Goal: Find specific page/section

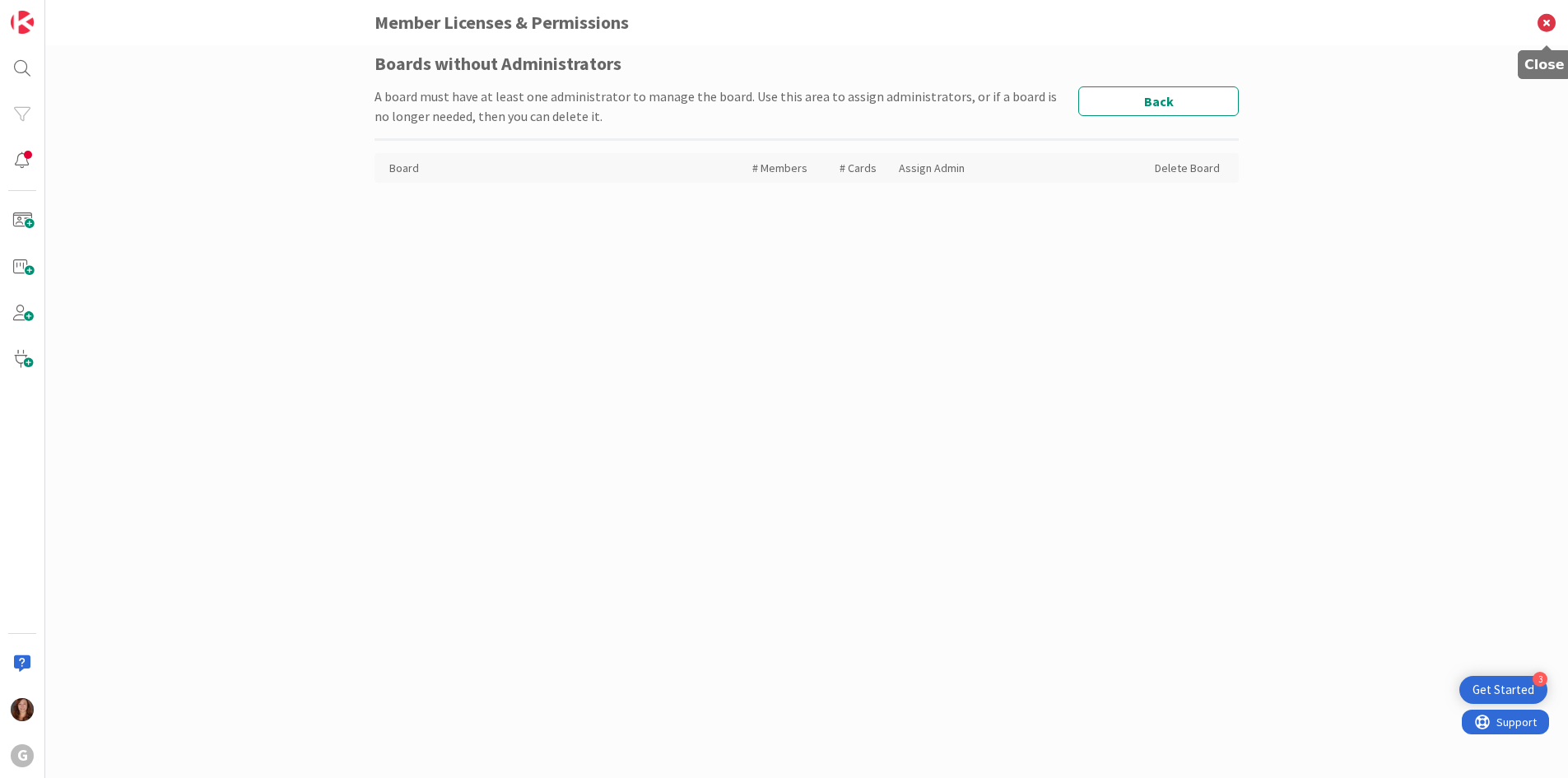
click at [1542, 23] on icon at bounding box center [1546, 22] width 43 height 45
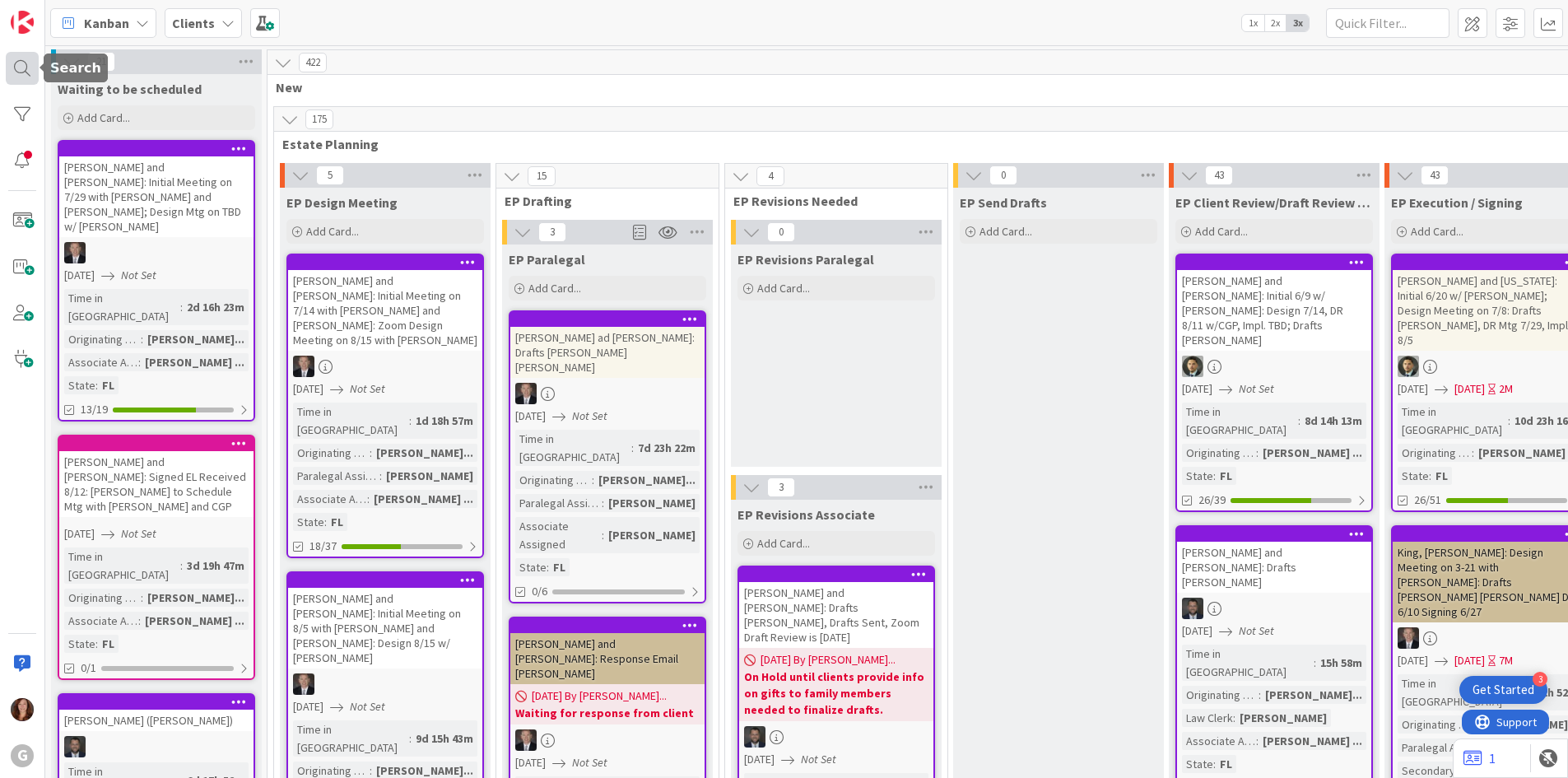
click at [18, 67] on div at bounding box center [22, 68] width 33 height 33
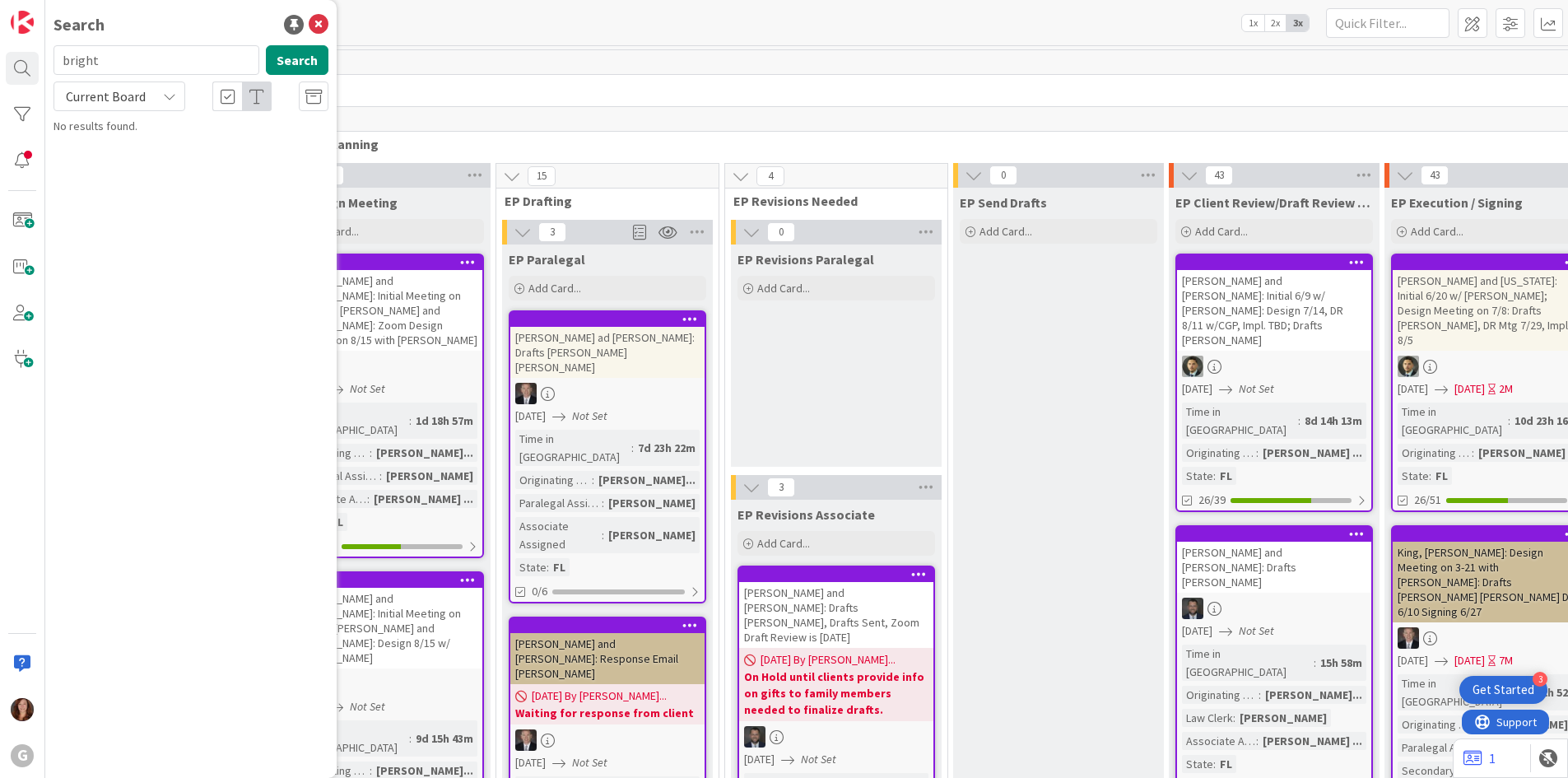
drag, startPoint x: 161, startPoint y: 68, endPoint x: 54, endPoint y: 62, distance: 107.2
click at [54, 62] on input "bright" at bounding box center [157, 60] width 206 height 30
type input "gold"
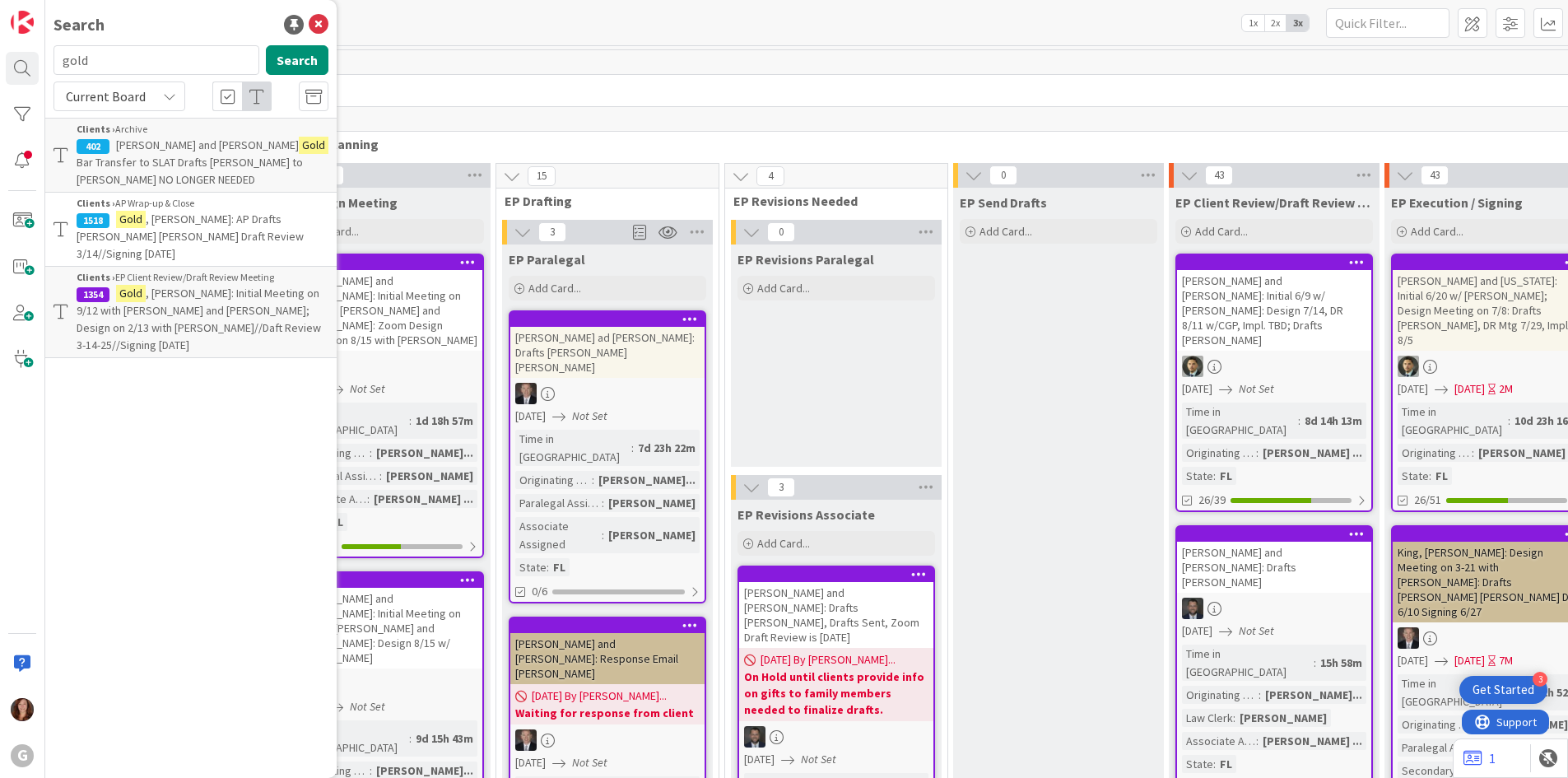
click at [257, 229] on p "Gold , [PERSON_NAME]: AP Drafts [PERSON_NAME] [PERSON_NAME] Draft Review 3/14//…" at bounding box center [203, 237] width 252 height 52
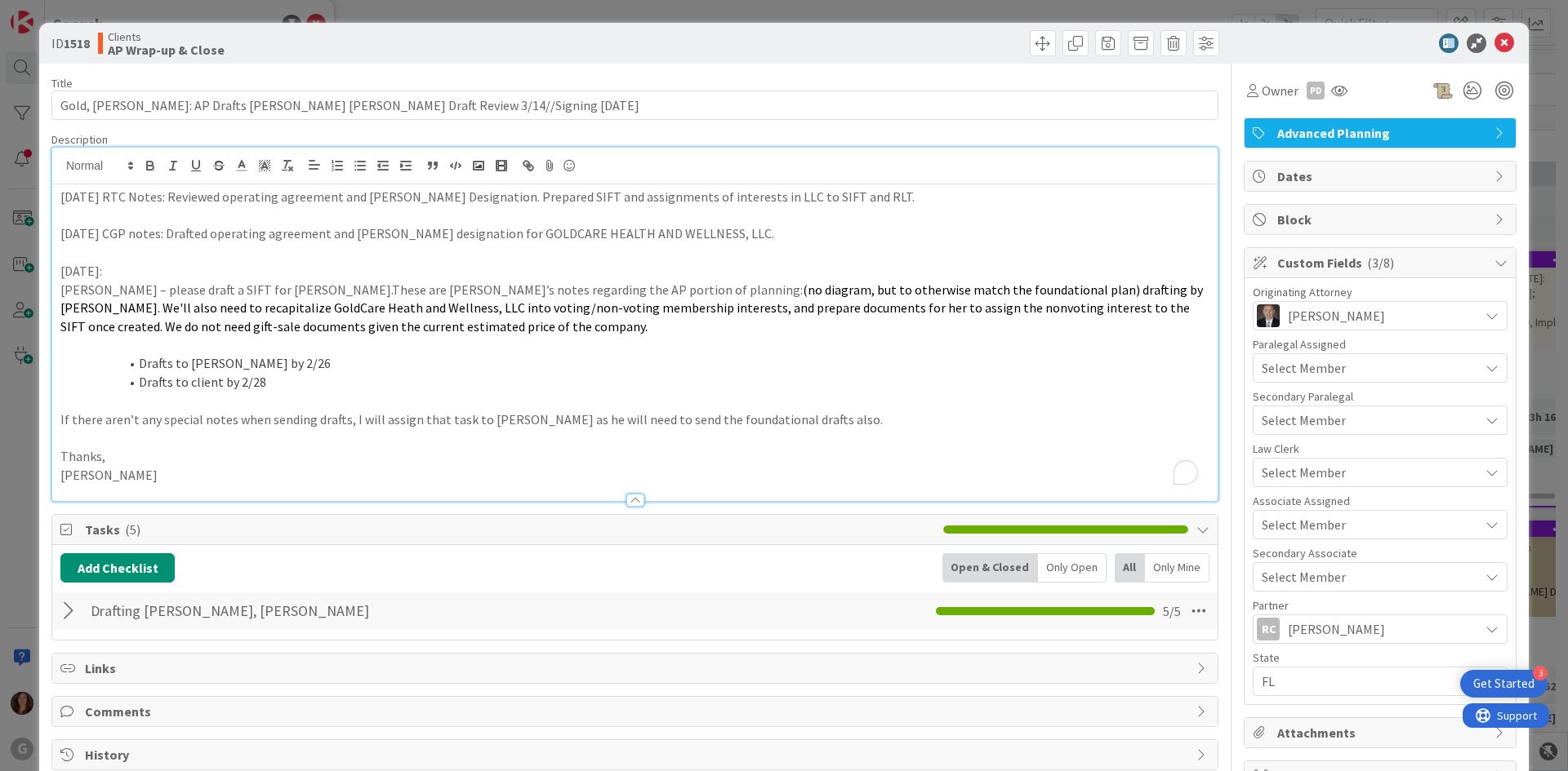
click at [284, 185] on div "[DATE] RTC Notes: Reviewed operating agreement and [PERSON_NAME] Designation. P…" at bounding box center [635, 342] width 1165 height 317
click at [1330, 91] on icon at bounding box center [1338, 90] width 16 height 13
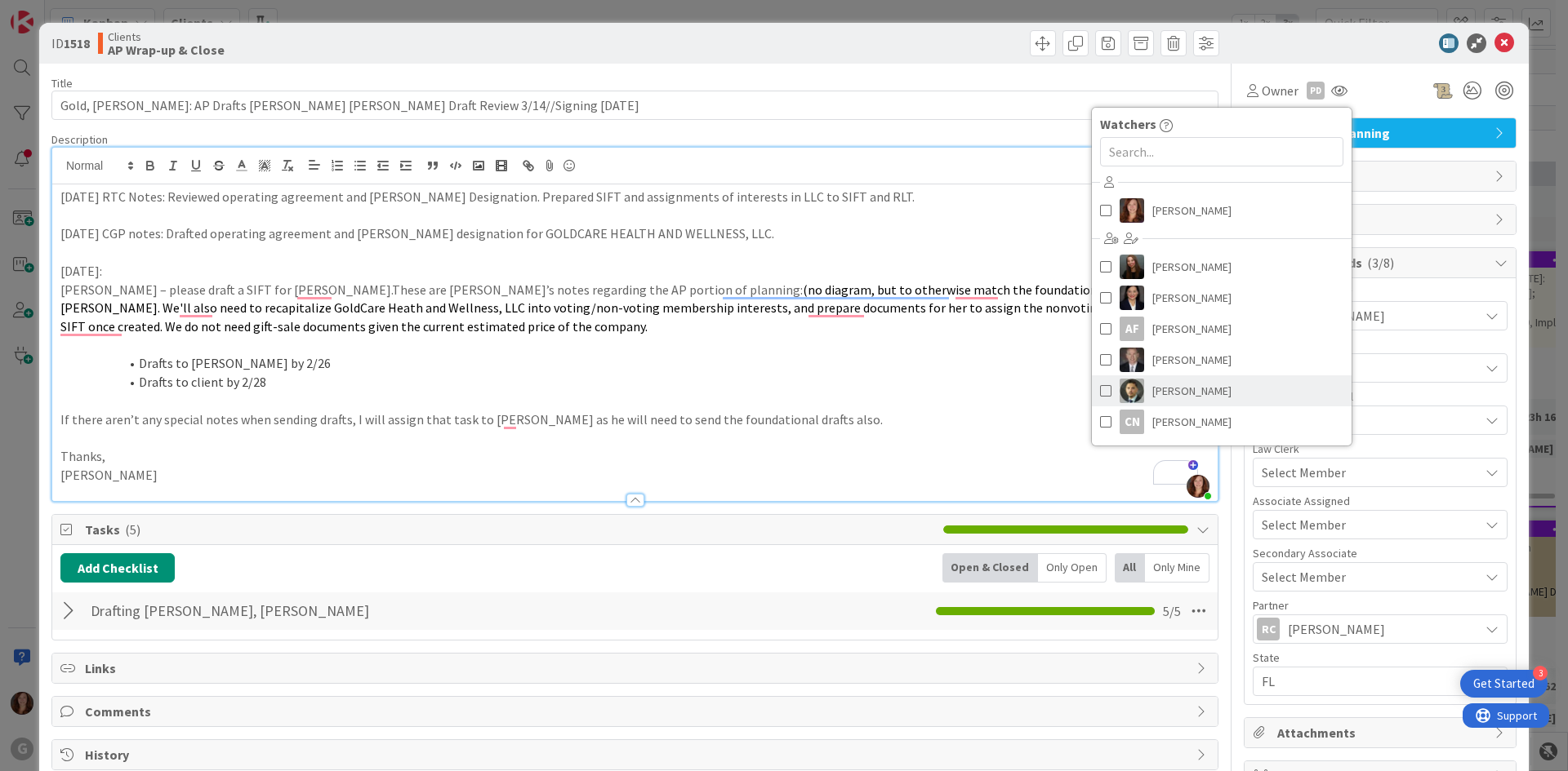
click at [1197, 385] on span "[PERSON_NAME]" at bounding box center [1192, 391] width 79 height 25
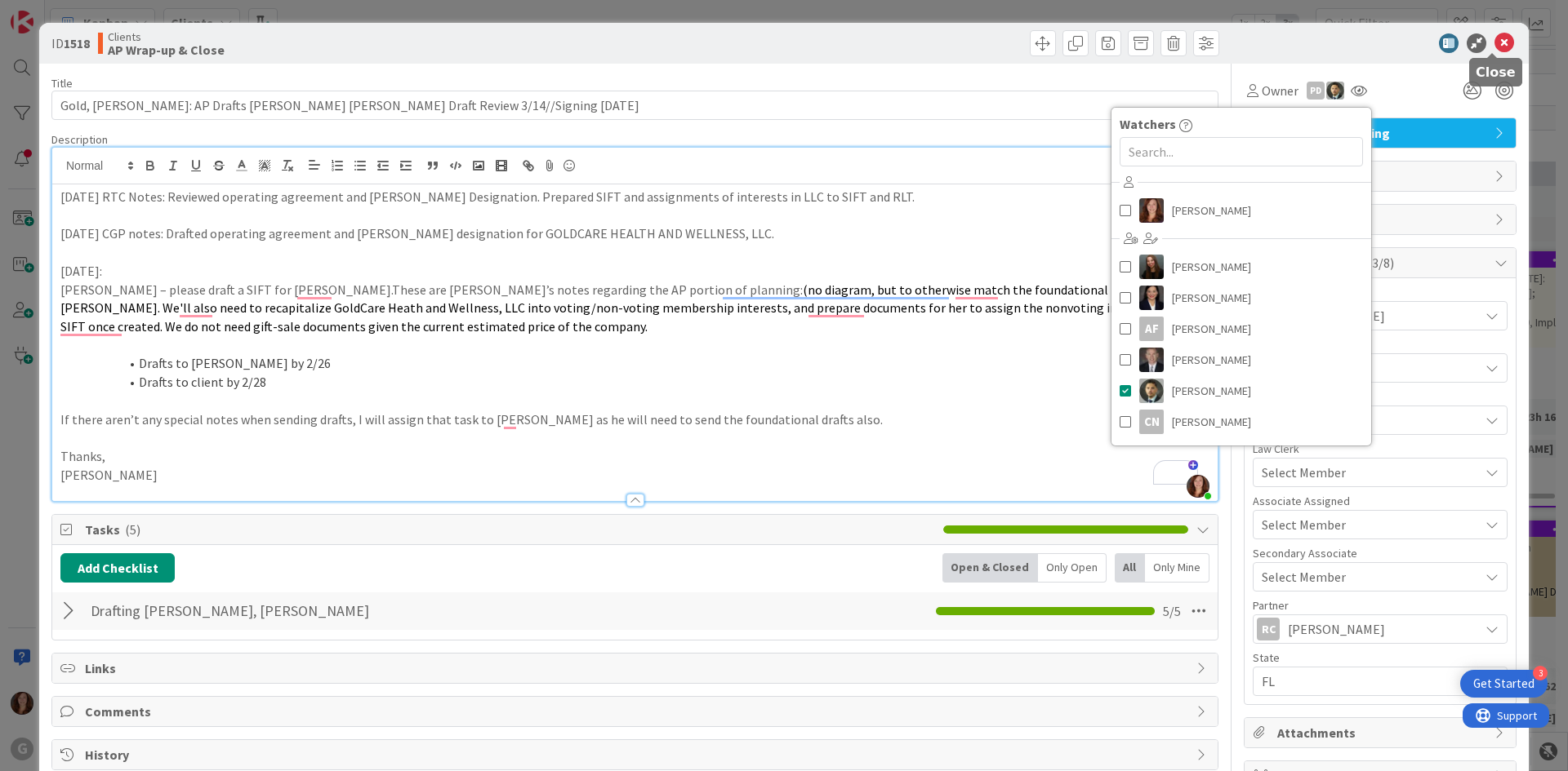
drag, startPoint x: 1493, startPoint y: 44, endPoint x: 1335, endPoint y: 38, distance: 158.1
click at [1494, 44] on icon at bounding box center [1504, 44] width 20 height 20
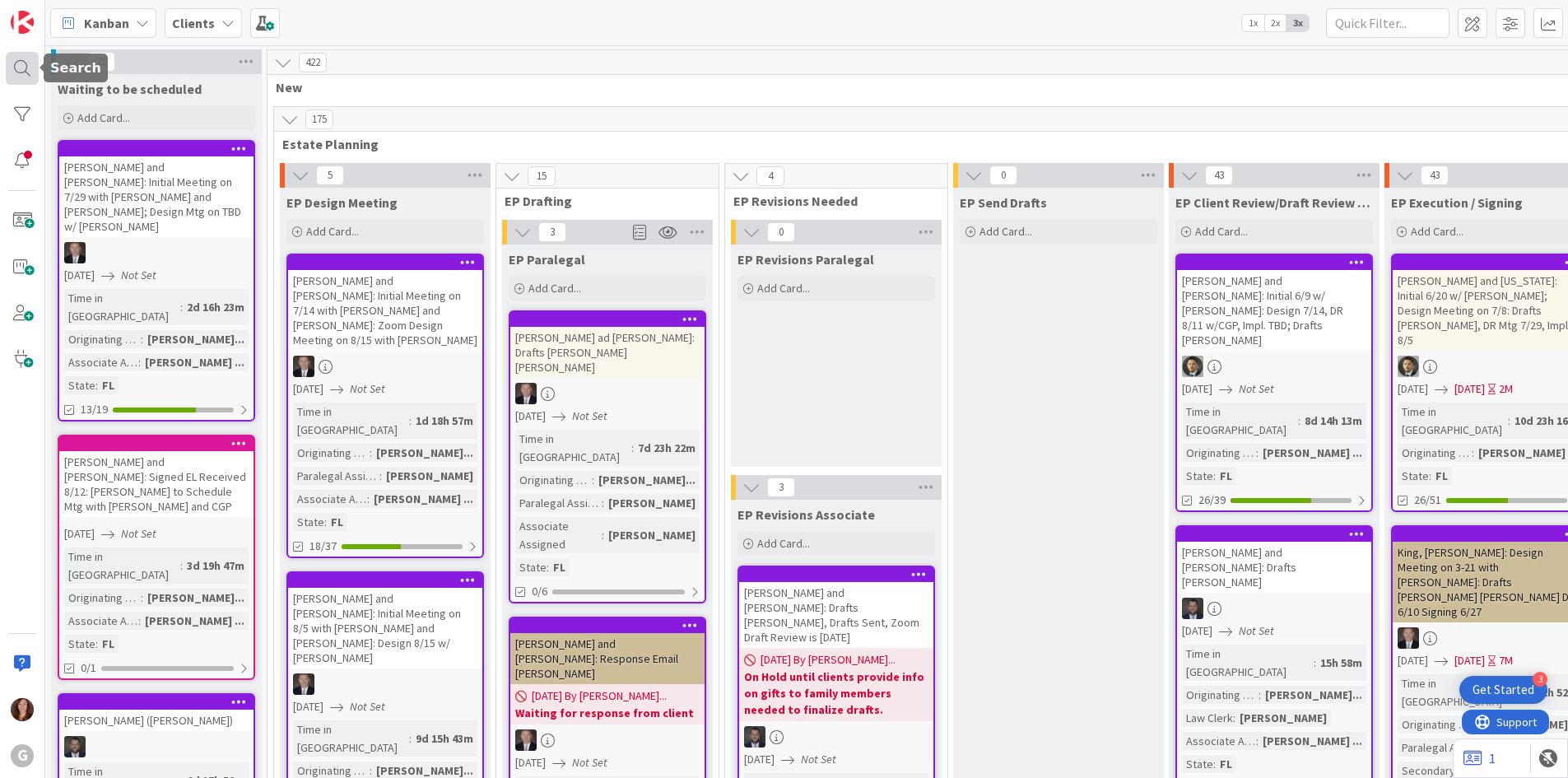
click at [10, 64] on div at bounding box center [22, 68] width 33 height 33
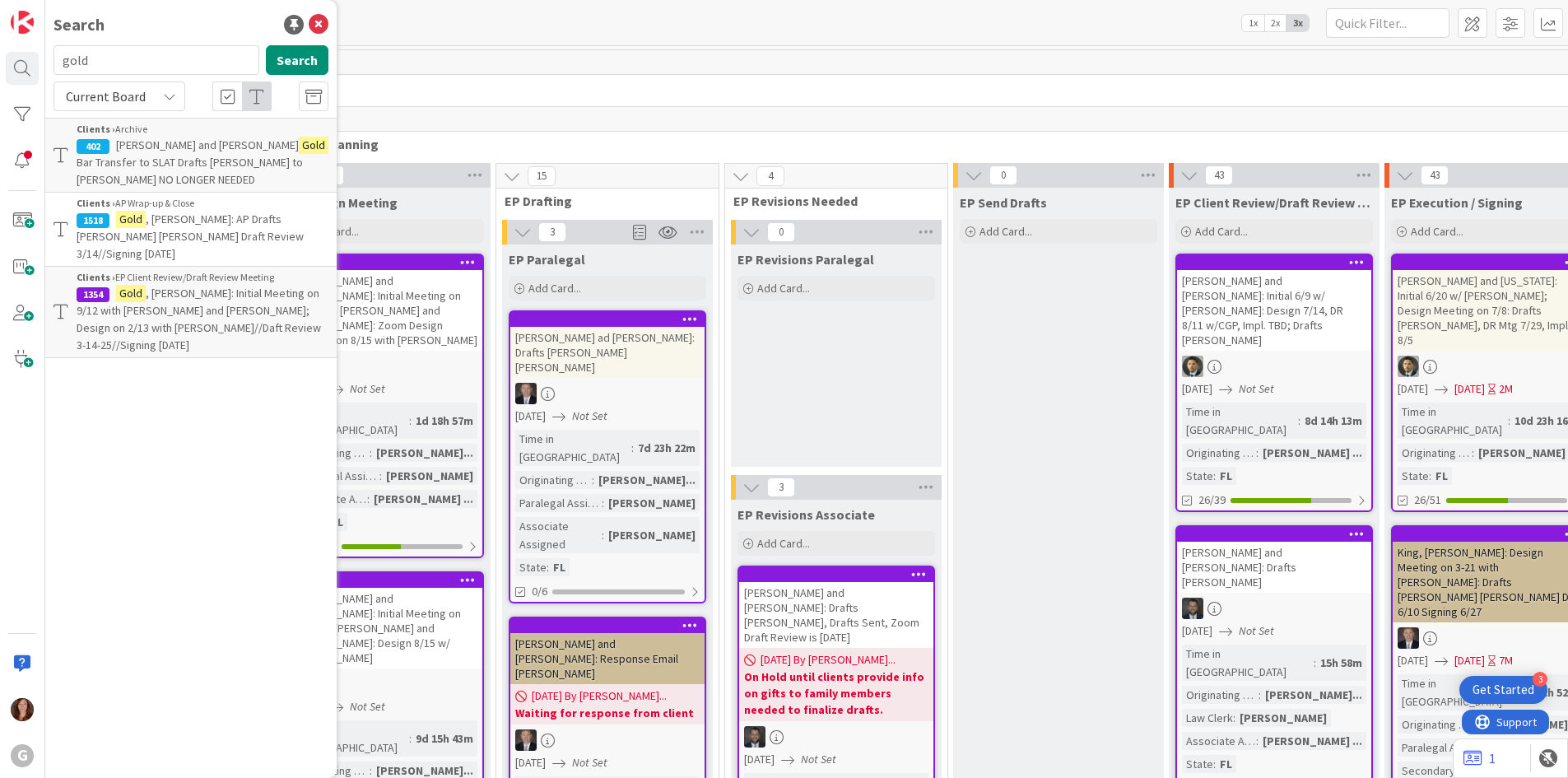
click at [167, 289] on span ", [PERSON_NAME]: Initial Meeting on 9/12 with [PERSON_NAME] and [PERSON_NAME]; …" at bounding box center [199, 319] width 245 height 67
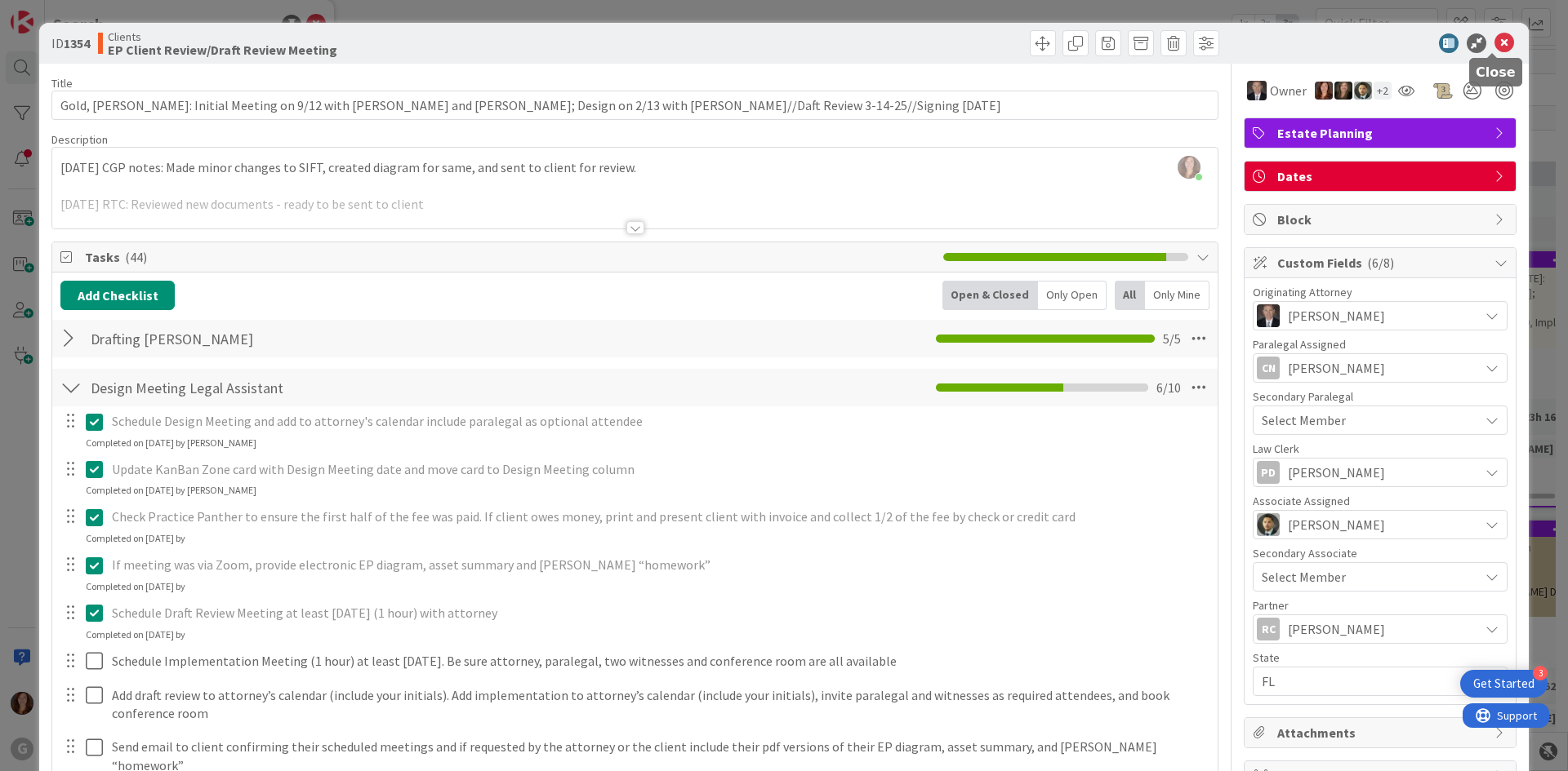
drag, startPoint x: 1492, startPoint y: 44, endPoint x: 1230, endPoint y: 4, distance: 265.0
click at [1494, 44] on icon at bounding box center [1504, 44] width 20 height 20
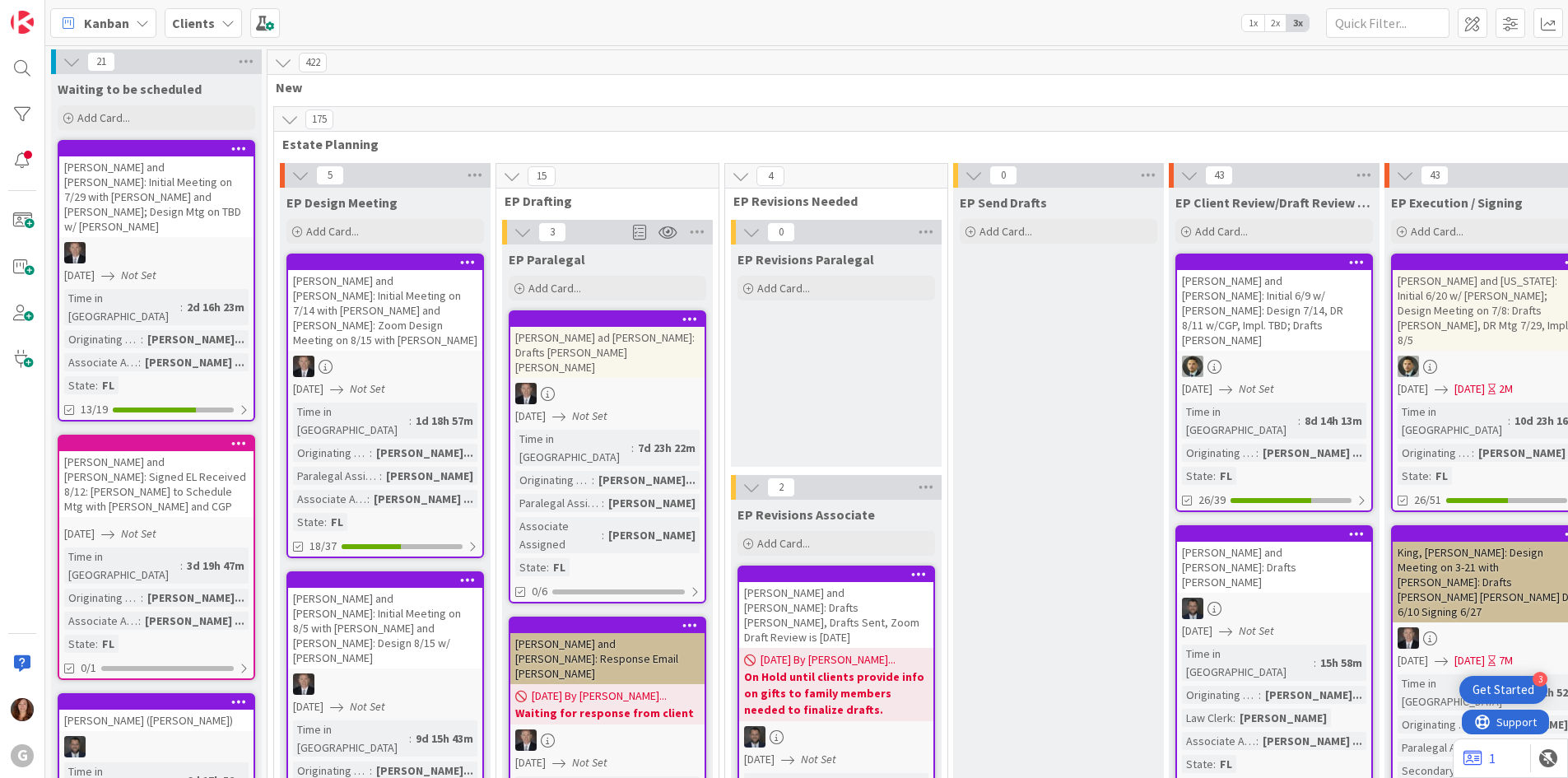
click at [191, 31] on b "Clients" at bounding box center [193, 23] width 43 height 16
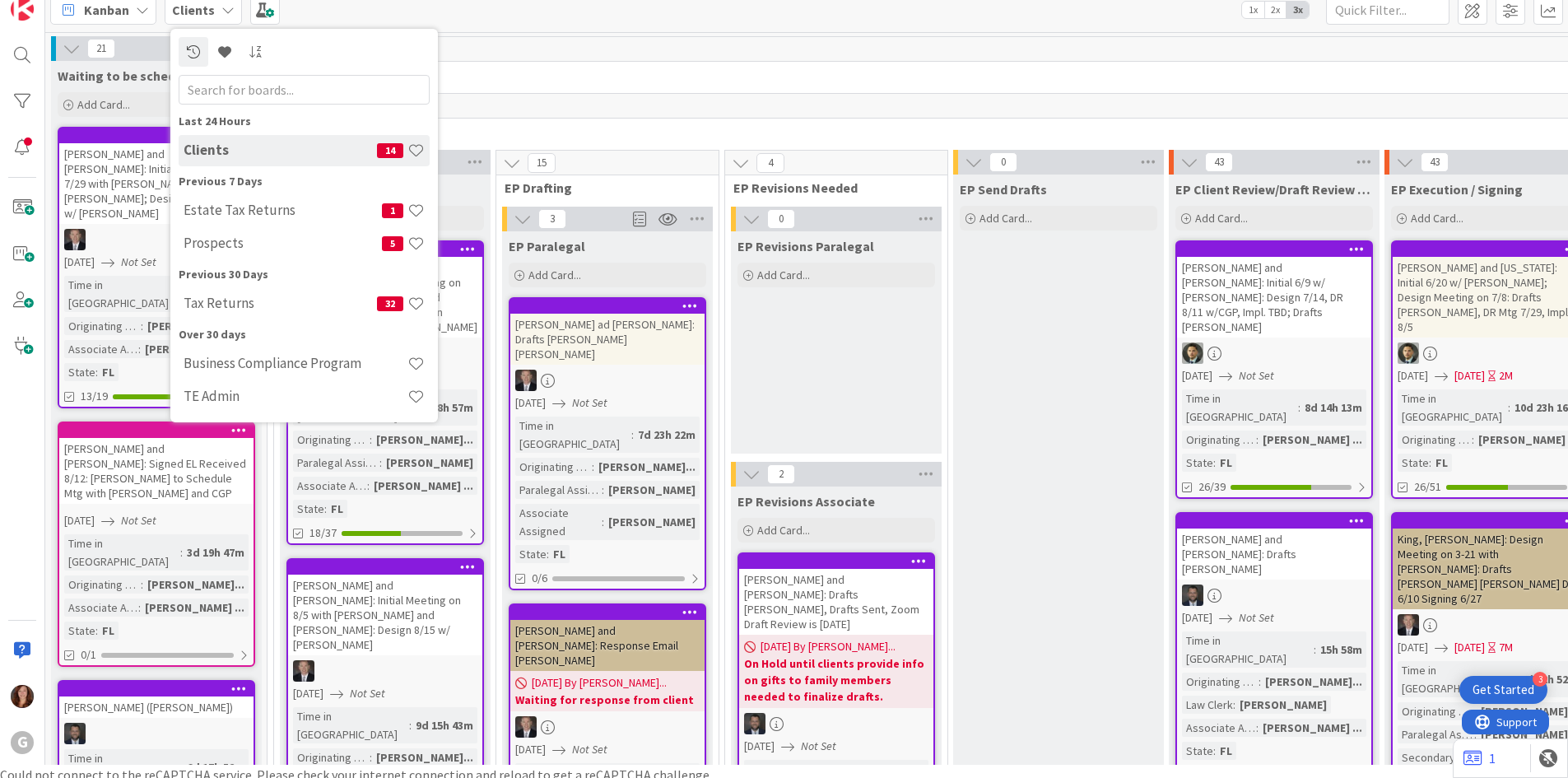
scroll to position [20, 0]
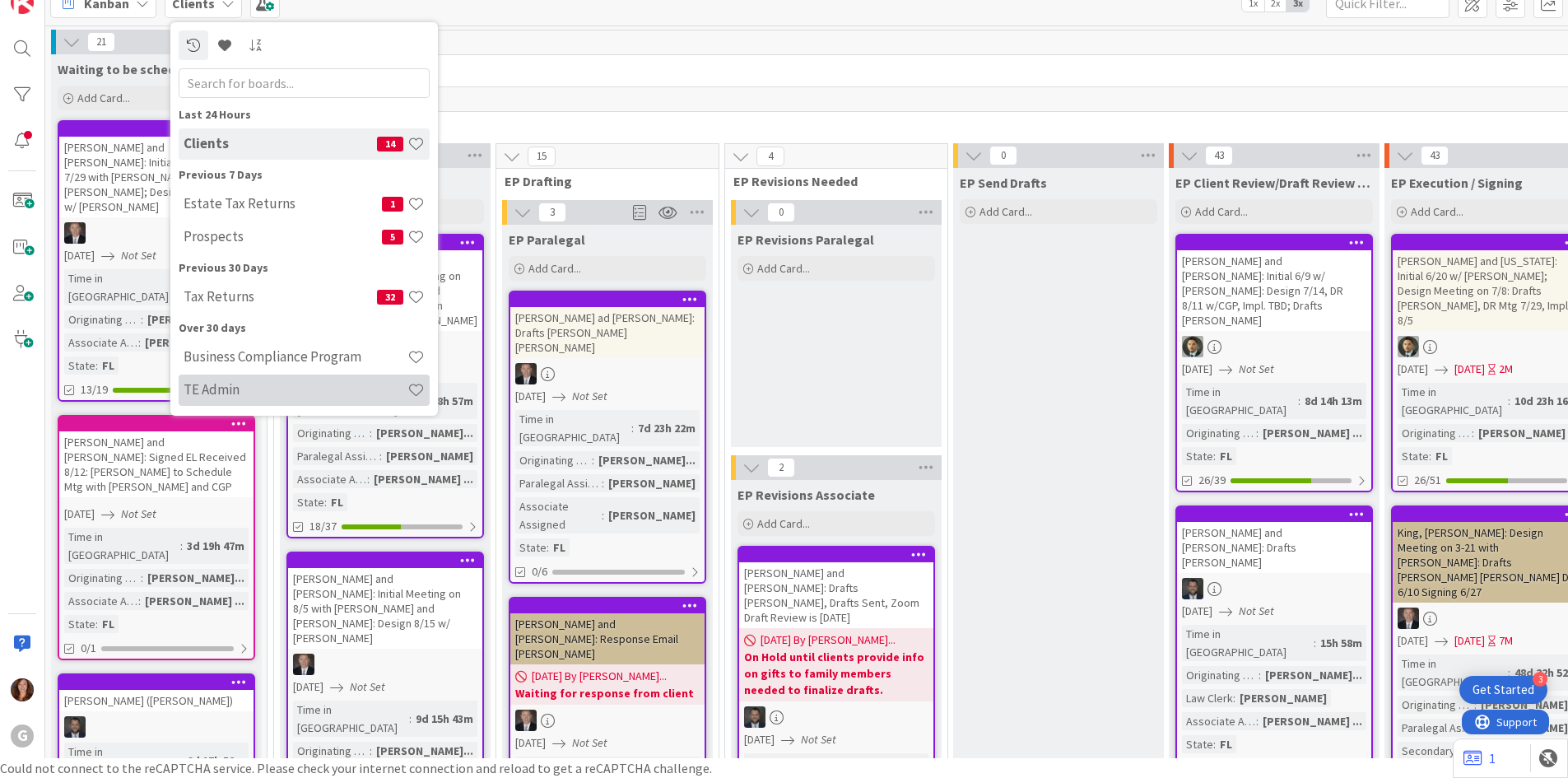
click at [236, 386] on h4 "TE Admin" at bounding box center [295, 389] width 224 height 16
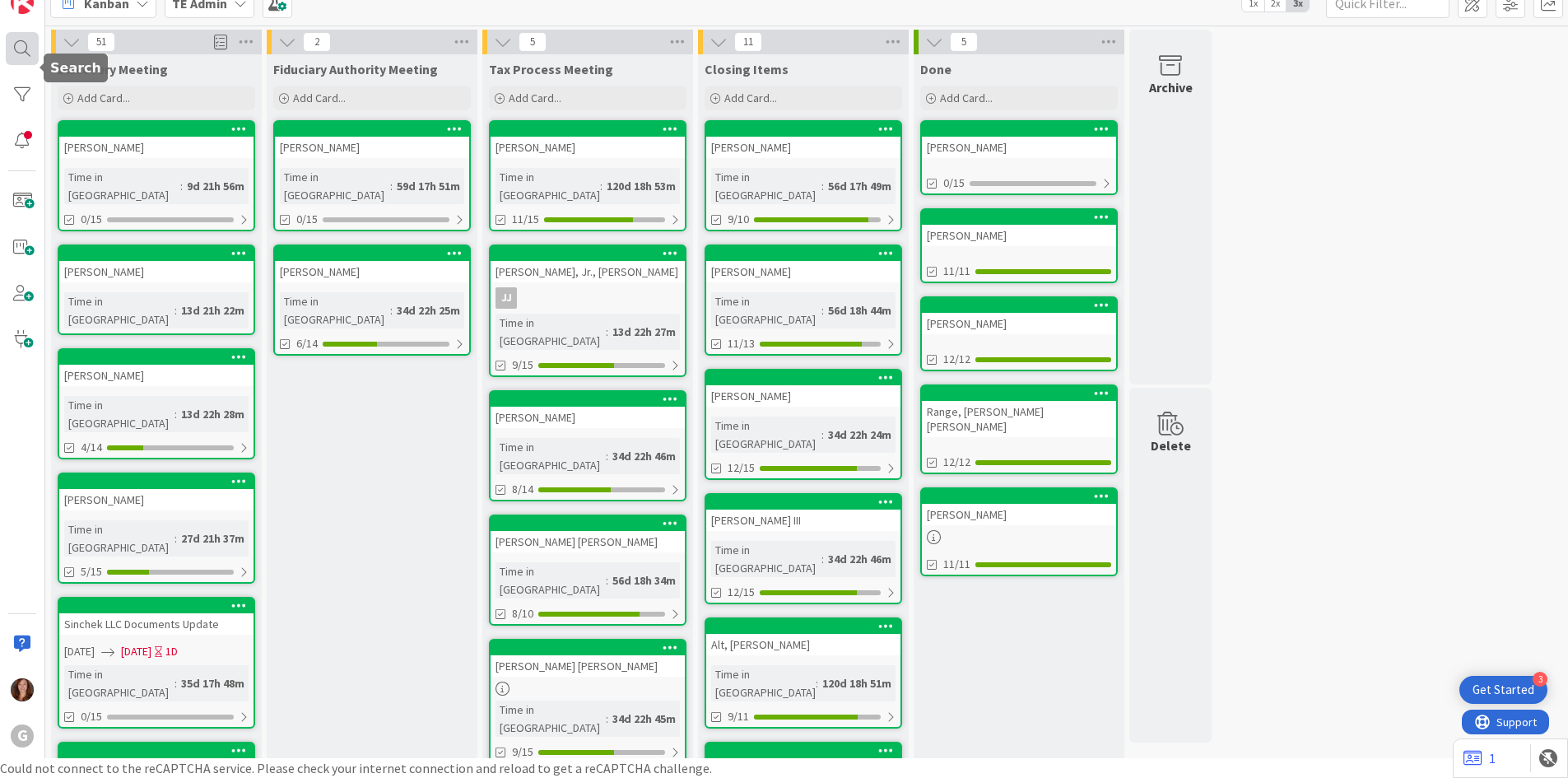
click at [25, 50] on div at bounding box center [22, 48] width 33 height 33
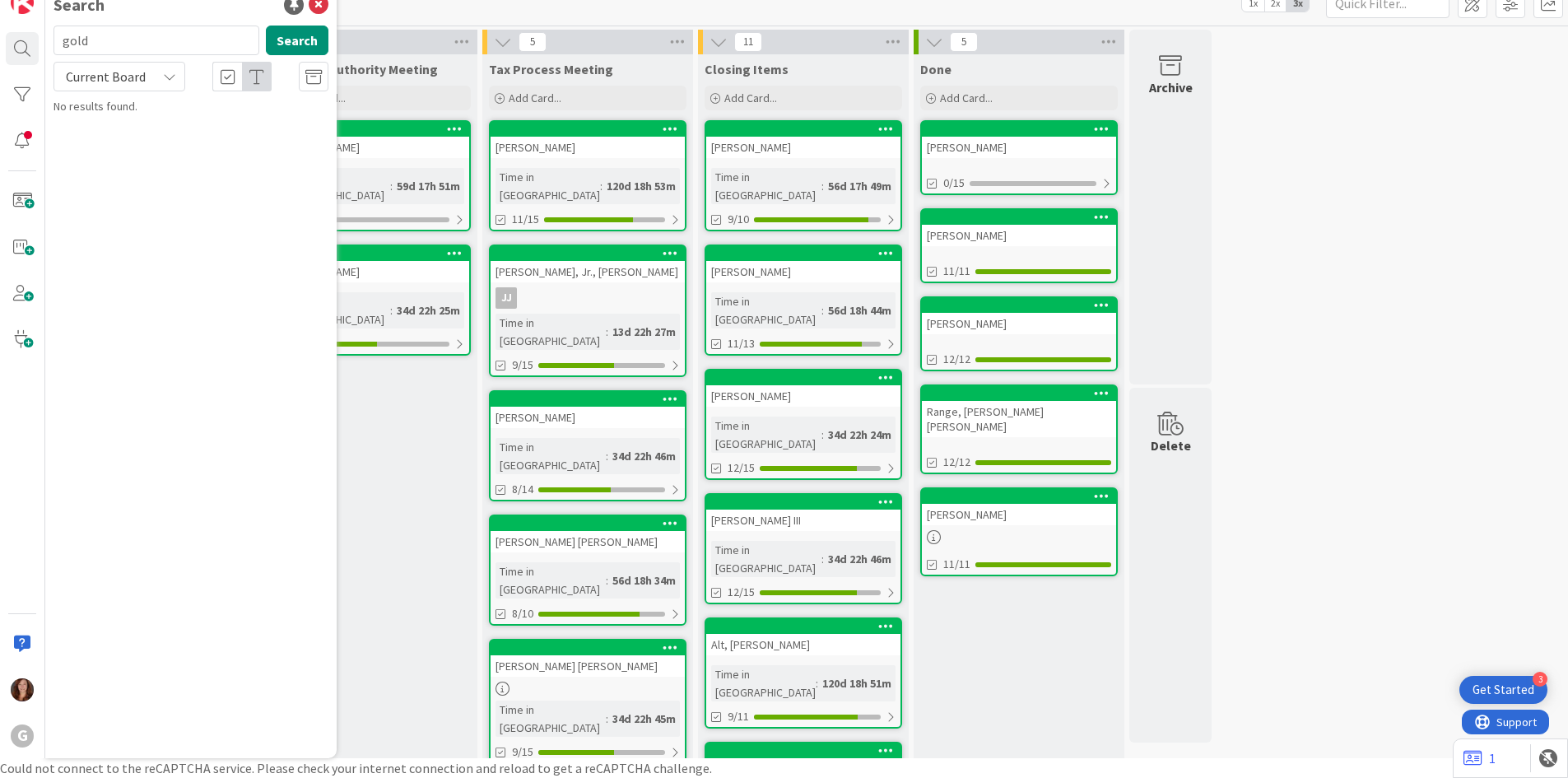
drag, startPoint x: 106, startPoint y: 46, endPoint x: 51, endPoint y: 45, distance: 55.0
click at [51, 45] on div "gold Search" at bounding box center [191, 44] width 294 height 36
type input "[PERSON_NAME]"
click at [214, 121] on p "[PERSON_NAME]" at bounding box center [203, 125] width 252 height 17
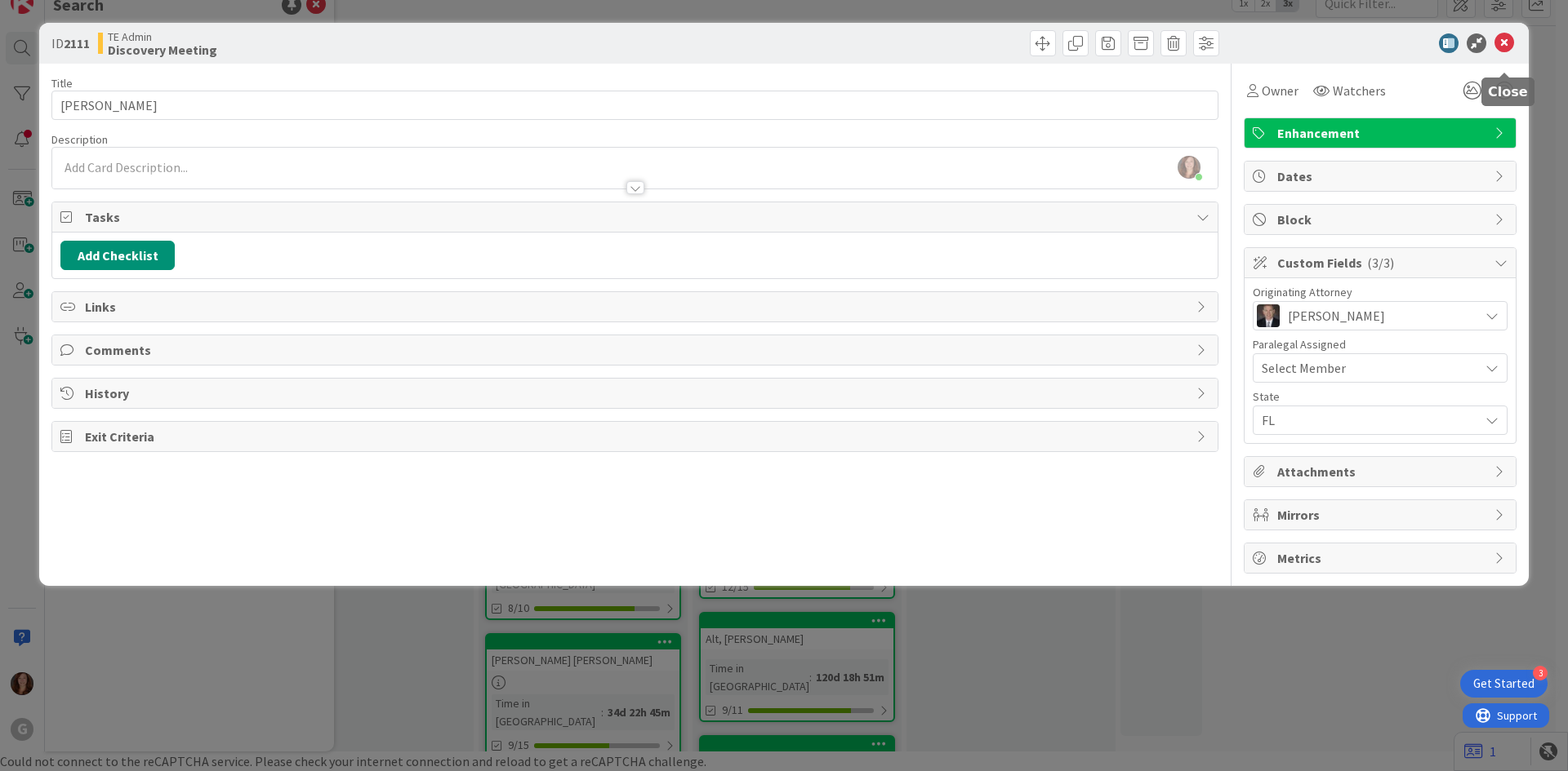
click at [1503, 37] on icon at bounding box center [1504, 44] width 20 height 20
